Goal: Navigation & Orientation: Find specific page/section

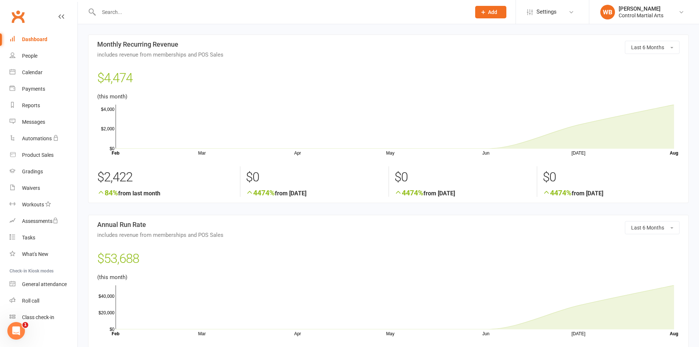
click at [20, 12] on link "Clubworx" at bounding box center [18, 16] width 18 height 18
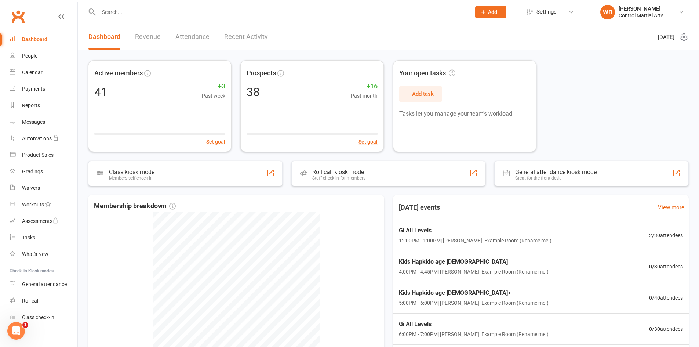
click at [117, 29] on link "Dashboard" at bounding box center [104, 36] width 32 height 25
click at [131, 39] on div "Dashboard Revenue Attendance Recent Activity" at bounding box center [178, 36] width 201 height 25
click at [144, 42] on link "Revenue" at bounding box center [148, 36] width 26 height 25
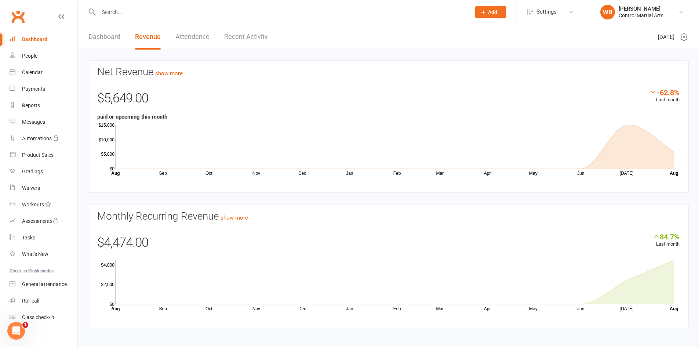
click at [13, 14] on link "Clubworx" at bounding box center [18, 16] width 18 height 18
click at [100, 39] on link "Dashboard" at bounding box center [104, 36] width 32 height 25
